Goal: Task Accomplishment & Management: Manage account settings

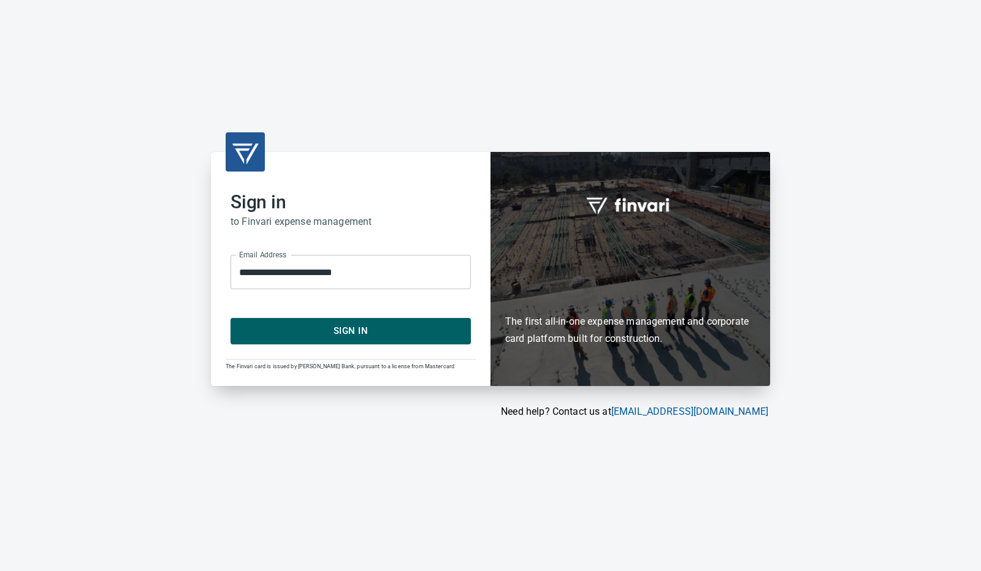
click at [360, 331] on span "Sign In" at bounding box center [350, 331] width 213 height 16
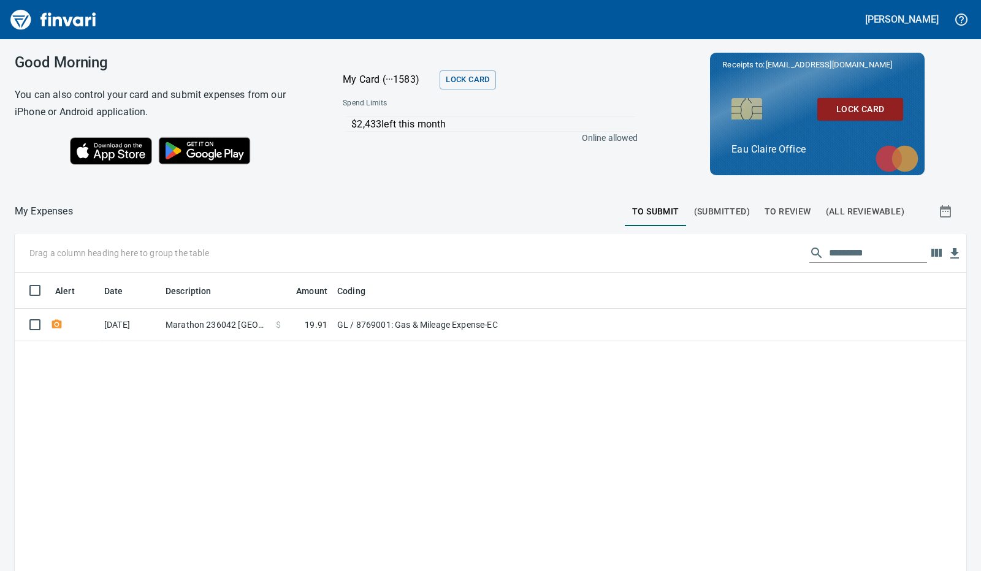
scroll to position [427, 932]
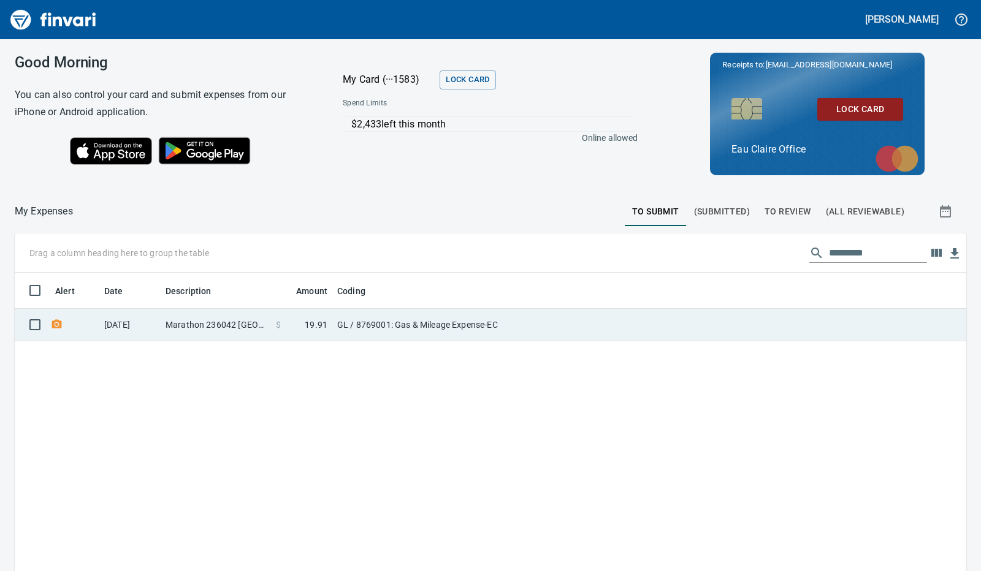
click at [532, 319] on td "GL / 8769001: Gas & Mileage Expense-EC" at bounding box center [485, 325] width 306 height 32
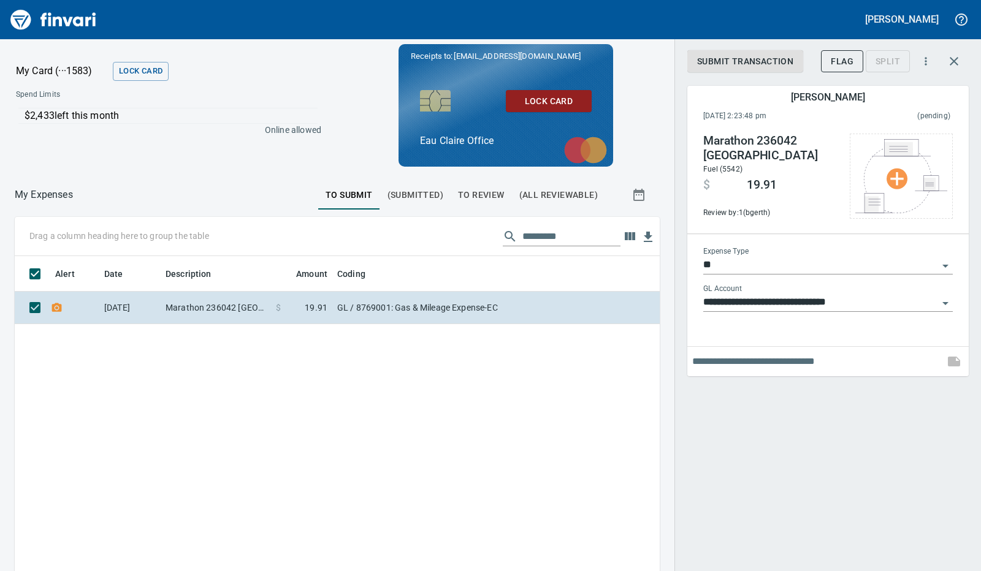
scroll to position [427, 626]
click at [952, 63] on icon "button" at bounding box center [953, 61] width 9 height 9
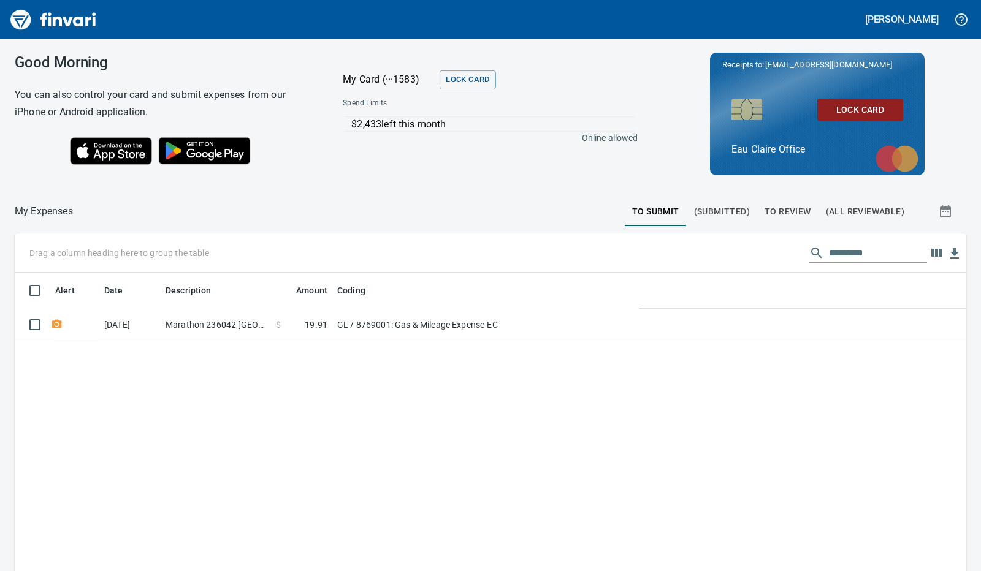
scroll to position [427, 932]
click at [788, 210] on span "To Review" at bounding box center [787, 211] width 47 height 15
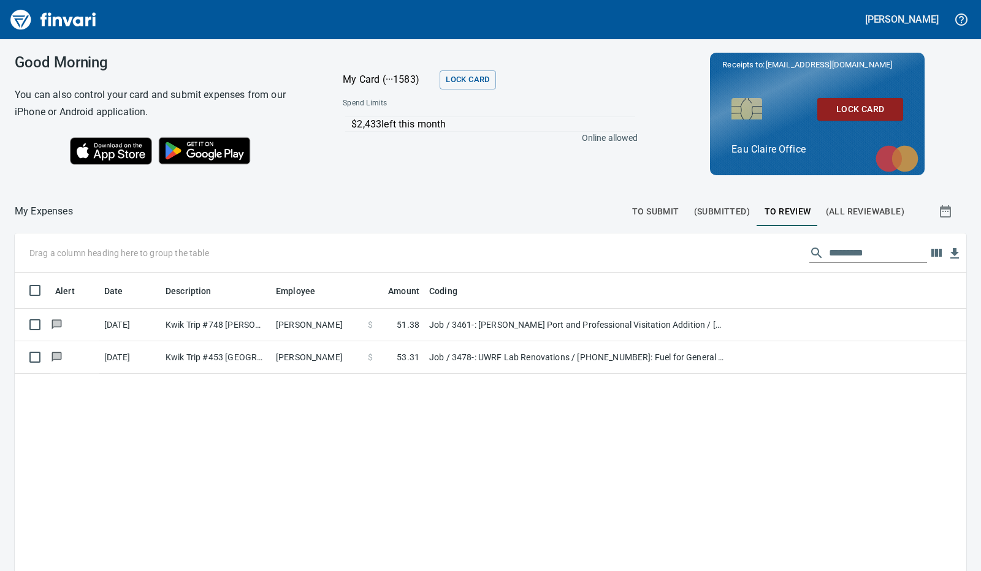
scroll to position [427, 932]
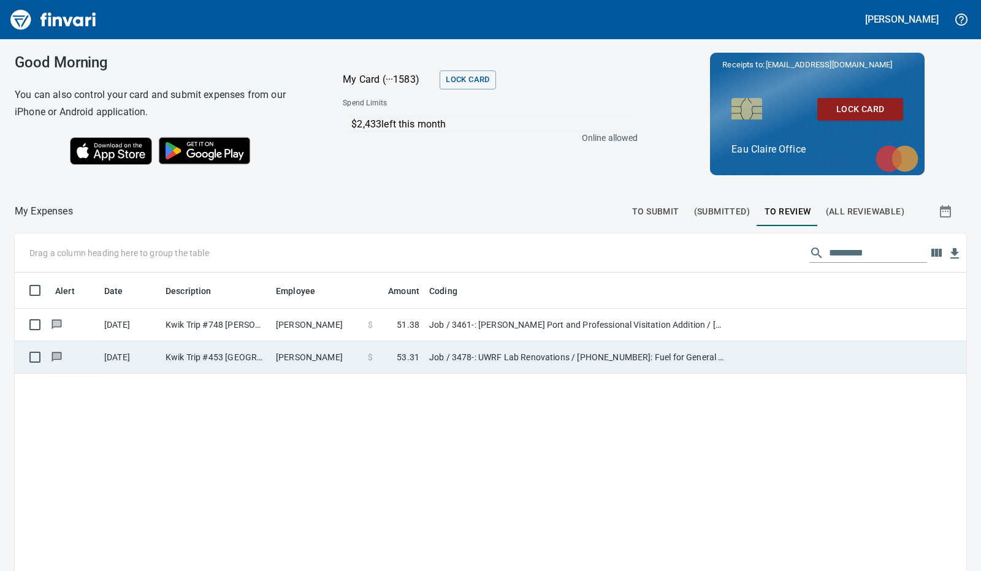
click at [310, 362] on td "[PERSON_NAME]" at bounding box center [317, 357] width 92 height 32
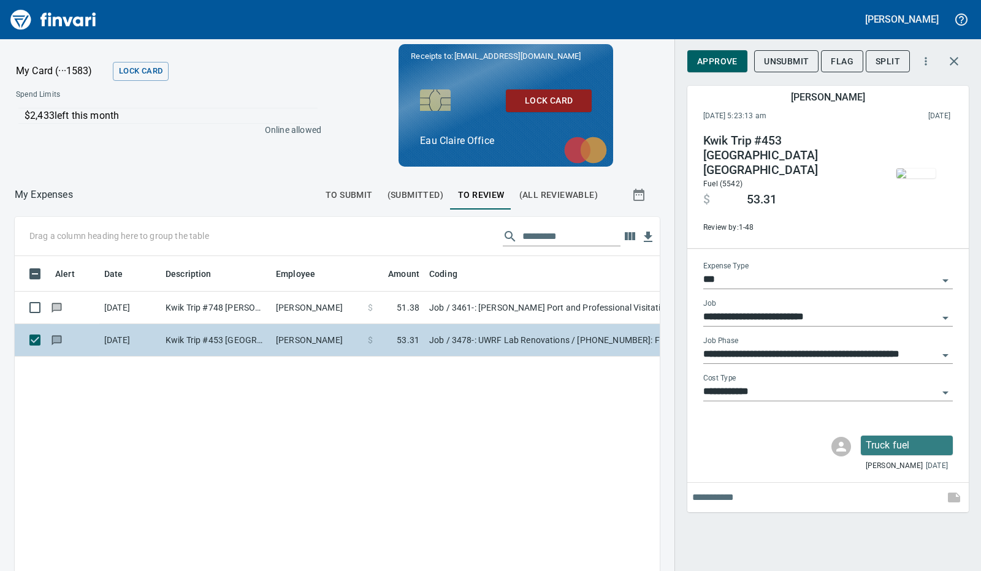
scroll to position [417, 617]
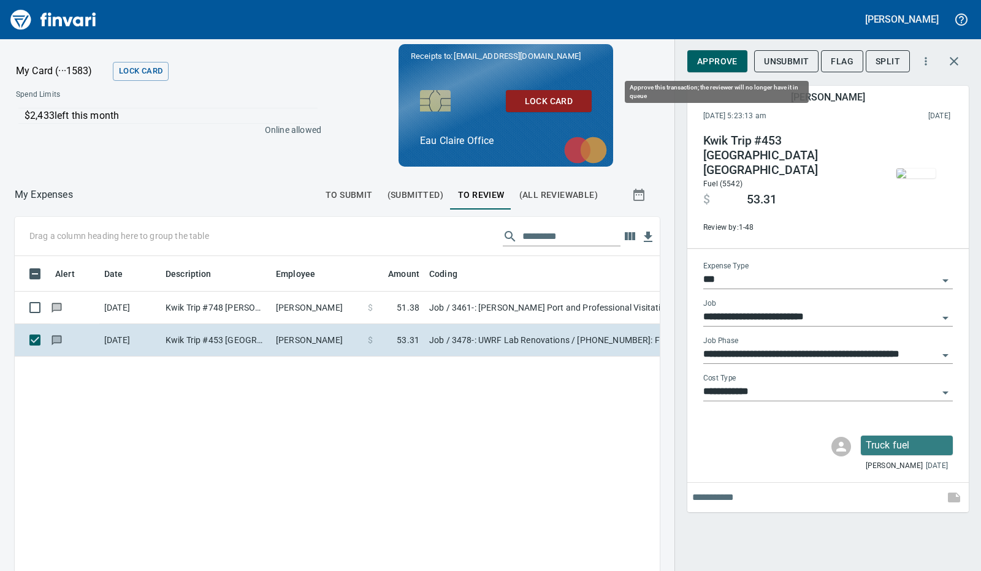
click at [710, 61] on span "Approve" at bounding box center [717, 61] width 40 height 15
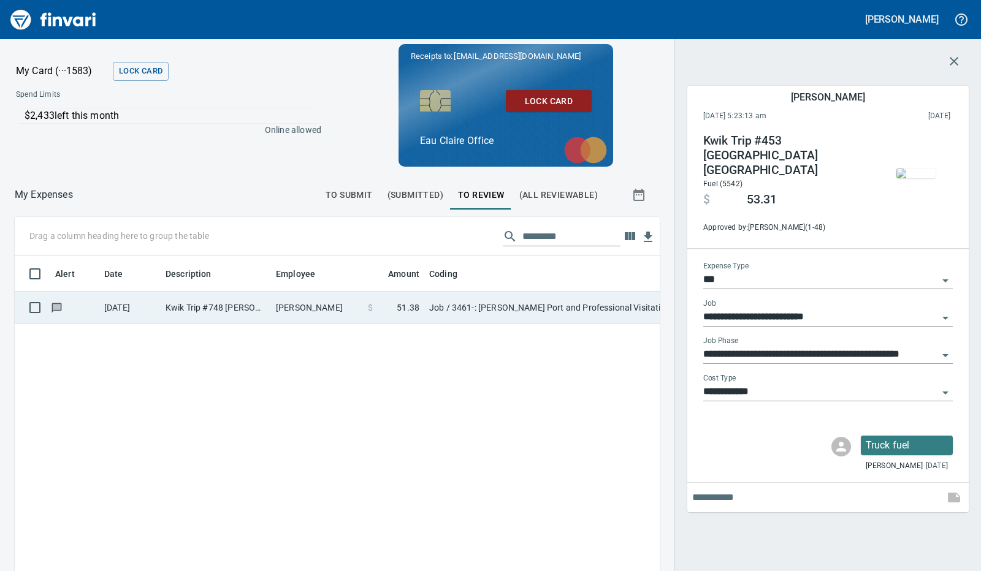
click at [332, 312] on td "[PERSON_NAME]" at bounding box center [317, 308] width 92 height 32
type input "**********"
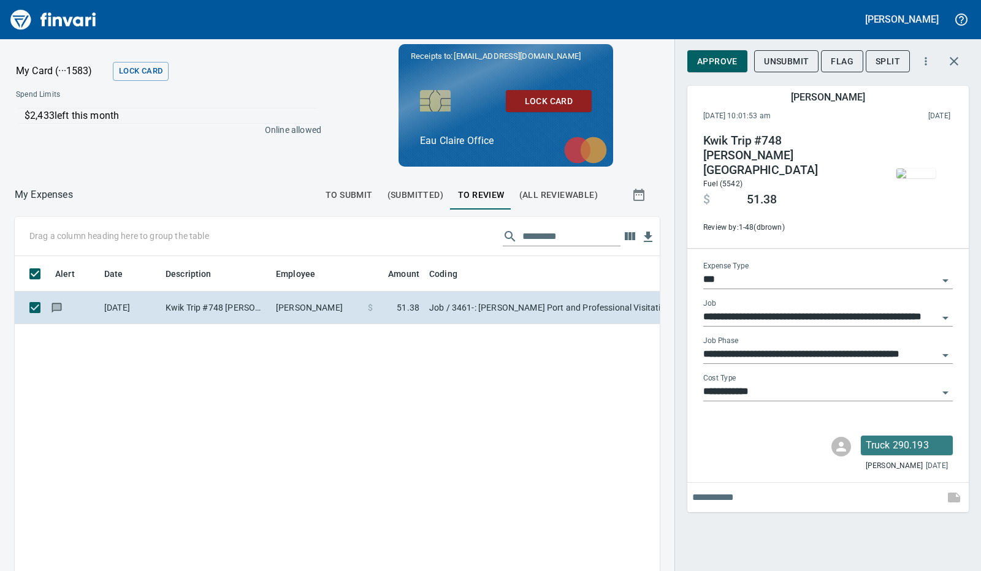
scroll to position [417, 617]
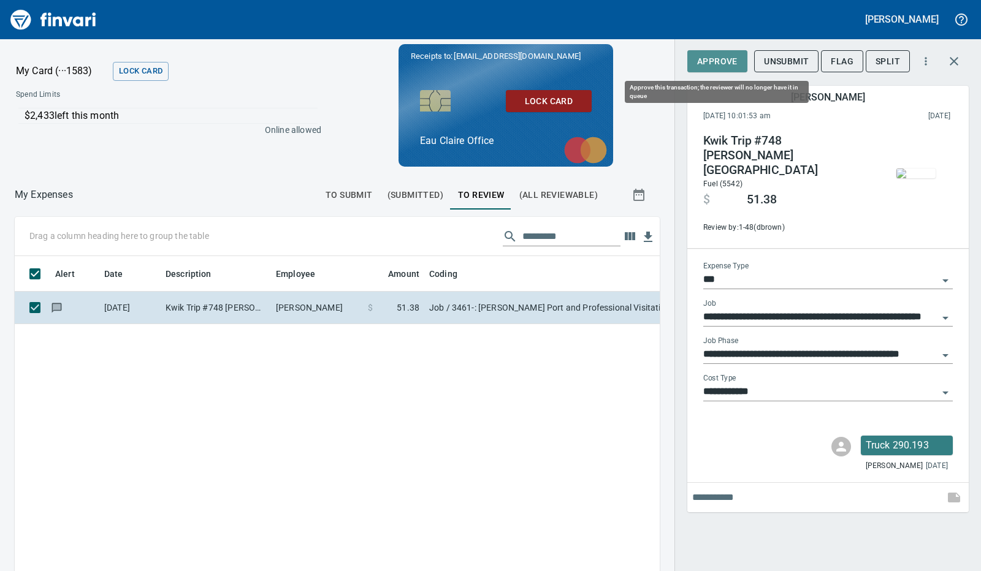
click at [717, 55] on span "Approve" at bounding box center [717, 61] width 40 height 15
